Goal: Task Accomplishment & Management: Use online tool/utility

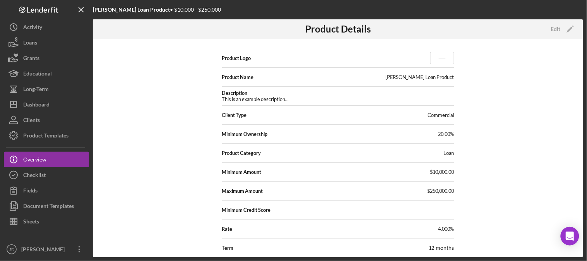
scroll to position [149, 0]
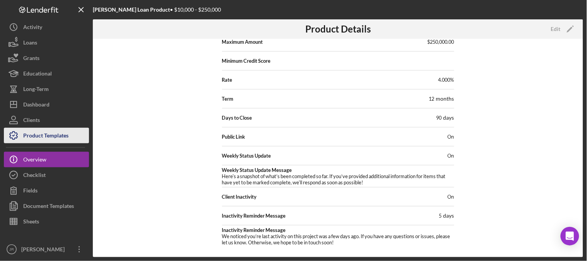
click at [55, 136] on div "Product Templates" at bounding box center [45, 136] width 45 height 17
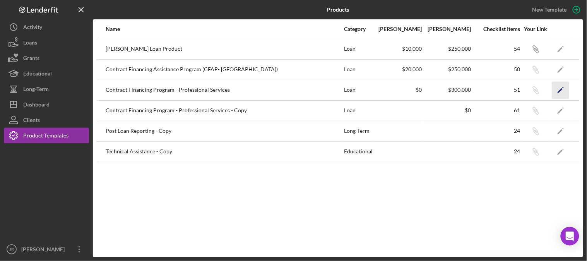
click at [560, 91] on polygon "button" at bounding box center [560, 90] width 5 height 5
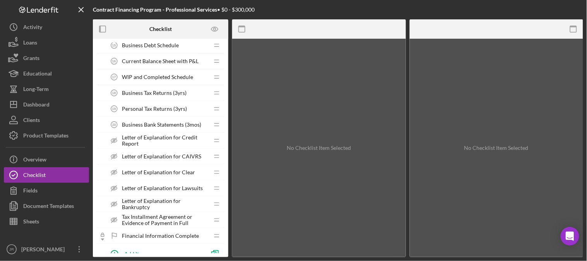
scroll to position [444, 0]
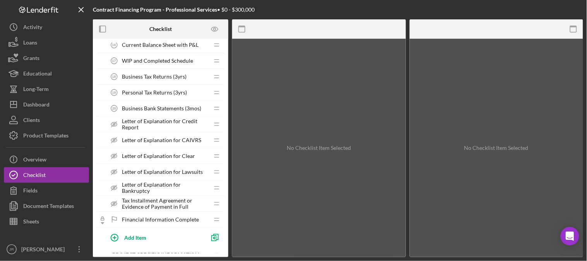
click at [168, 154] on span "Letter of Explanation for Clear" at bounding box center [158, 156] width 73 height 6
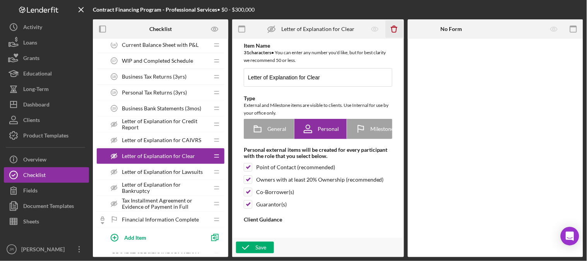
type textarea "<div>.</div>"
click at [395, 28] on icon "Icon/Delete" at bounding box center [394, 29] width 17 height 17
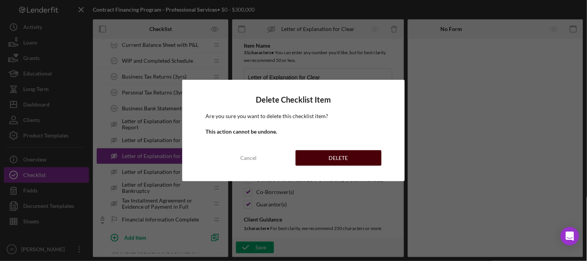
click at [337, 157] on div "DELETE" at bounding box center [338, 157] width 19 height 15
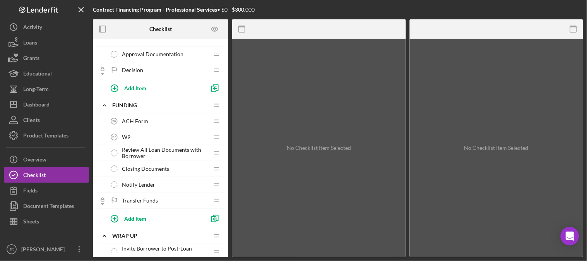
scroll to position [817, 0]
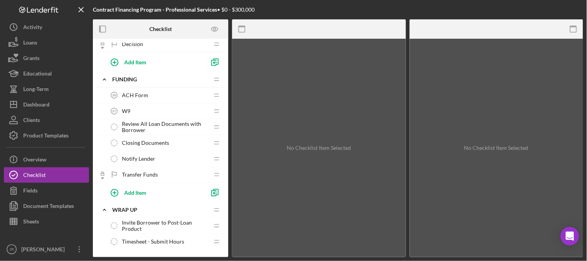
click at [147, 130] on span "Review All Loan Documents with Borrower" at bounding box center [165, 127] width 87 height 12
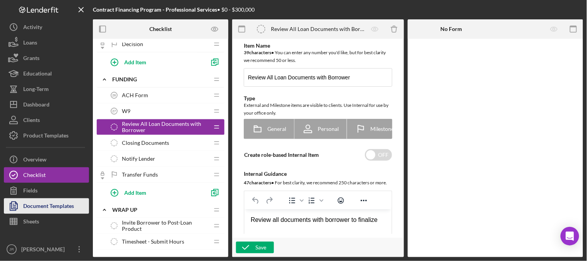
click at [45, 206] on div "Document Templates" at bounding box center [48, 206] width 51 height 17
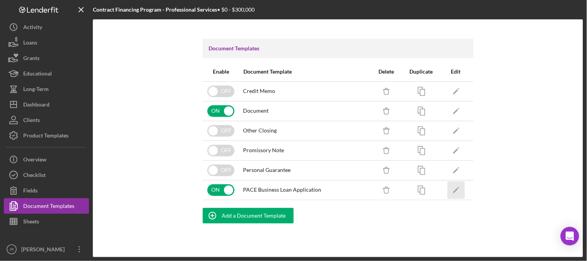
click at [452, 188] on icon "Icon/Edit" at bounding box center [455, 189] width 17 height 17
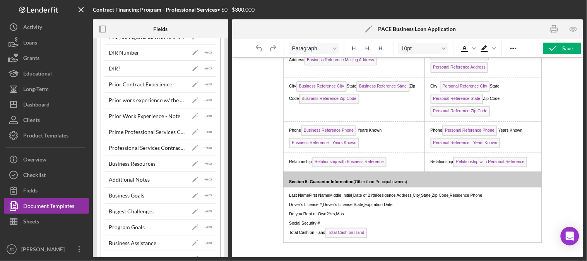
scroll to position [2365, 0]
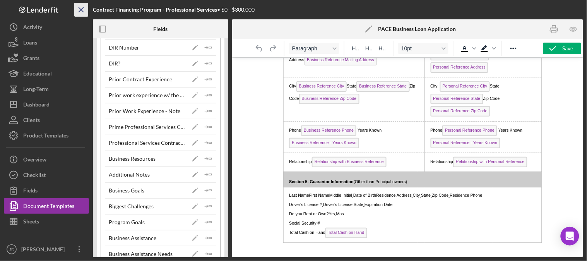
click at [80, 8] on icon "Icon/Menu Close" at bounding box center [81, 9] width 17 height 17
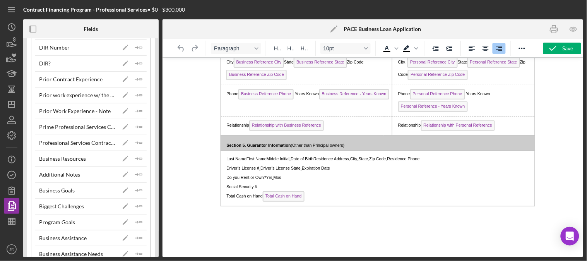
scroll to position [550, 0]
click at [17, 12] on icon "Icon/Menu" at bounding box center [11, 9] width 17 height 17
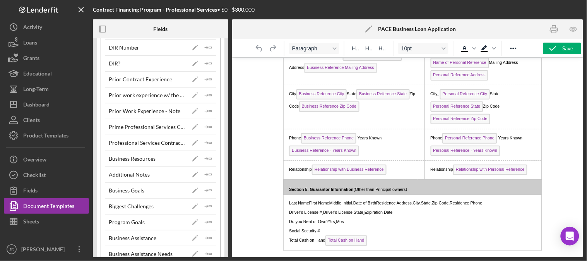
scroll to position [563, 0]
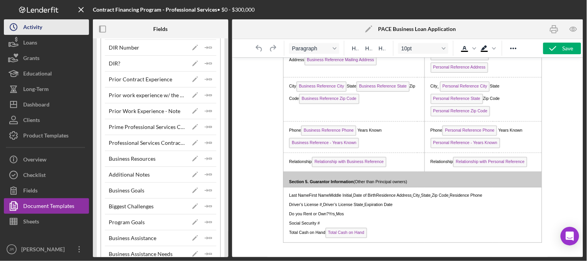
click at [22, 26] on icon "Icon/History" at bounding box center [13, 26] width 19 height 19
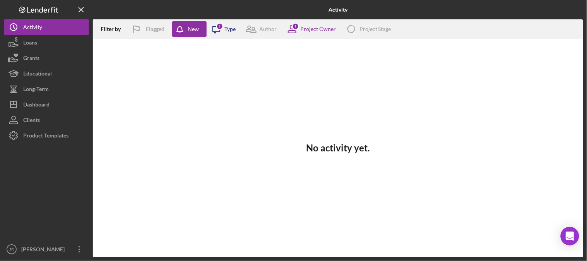
click at [217, 30] on icon "Icon/Message" at bounding box center [216, 28] width 19 height 19
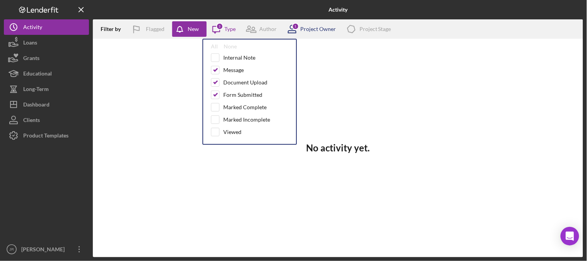
click at [300, 30] on icon at bounding box center [292, 28] width 19 height 19
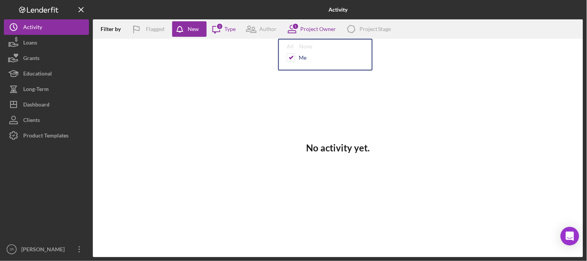
click at [303, 60] on div "Me" at bounding box center [303, 58] width 8 height 6
checkbox input "false"
click at [322, 31] on div "Project Owner" at bounding box center [318, 29] width 36 height 6
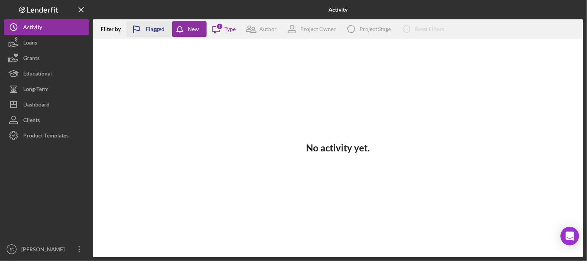
click at [152, 27] on div "Flagged" at bounding box center [155, 28] width 19 height 15
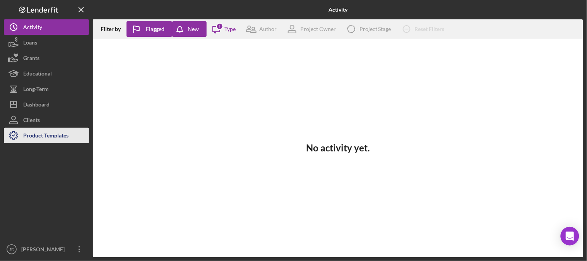
click at [25, 134] on div "Product Templates" at bounding box center [45, 136] width 45 height 17
